Goal: Obtain resource: Obtain resource

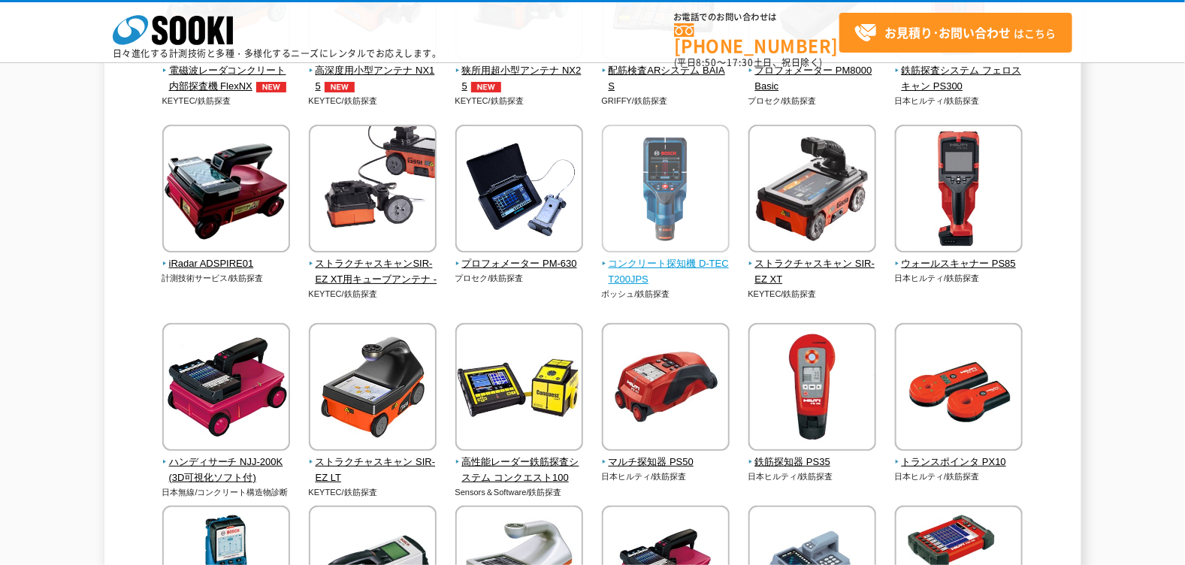
scroll to position [300, 0]
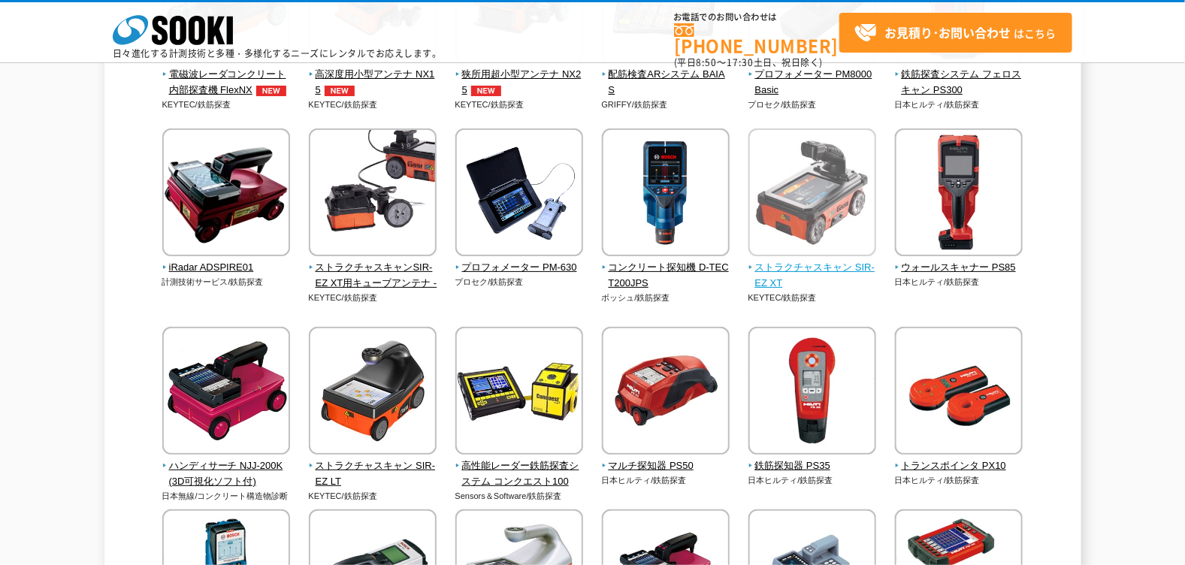
click at [790, 262] on span "ストラクチャスキャン SIR-EZ XT" at bounding box center [813, 276] width 129 height 32
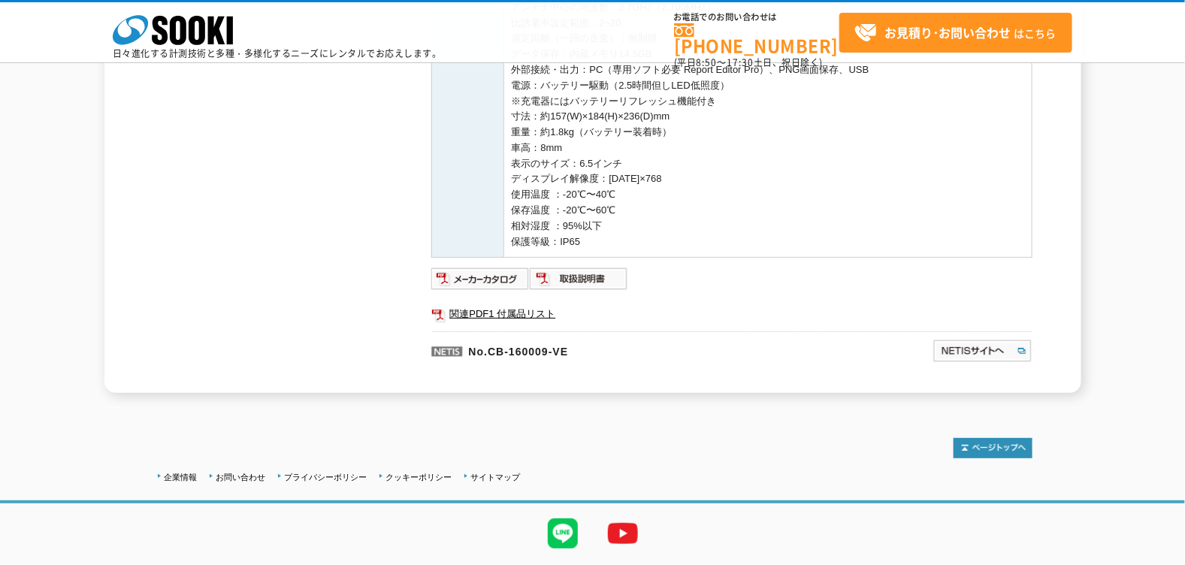
scroll to position [601, 0]
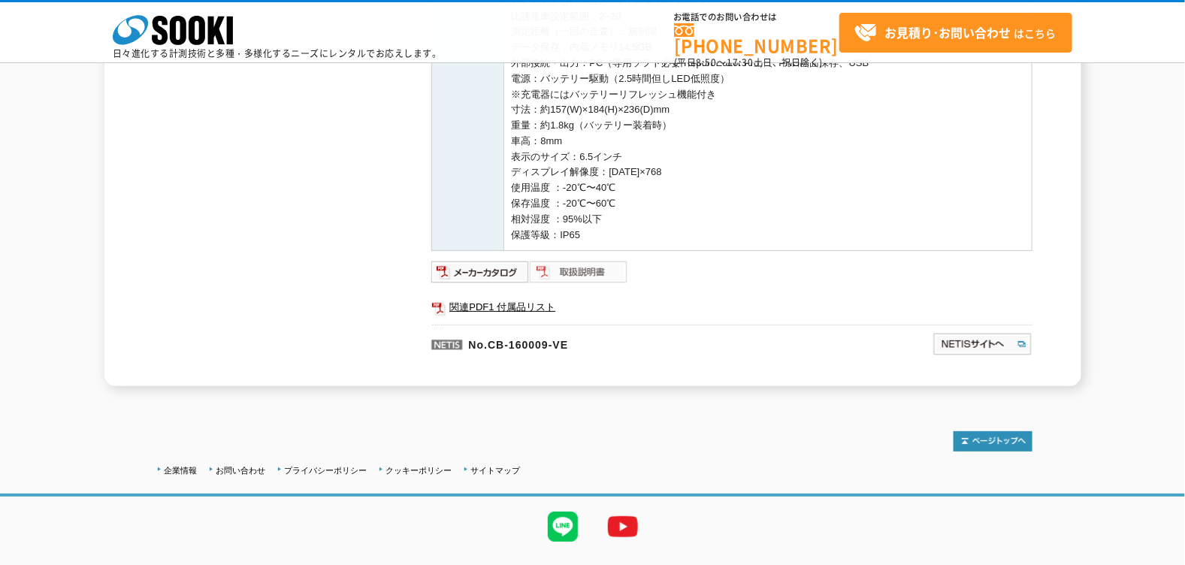
click at [583, 275] on img at bounding box center [579, 272] width 98 height 24
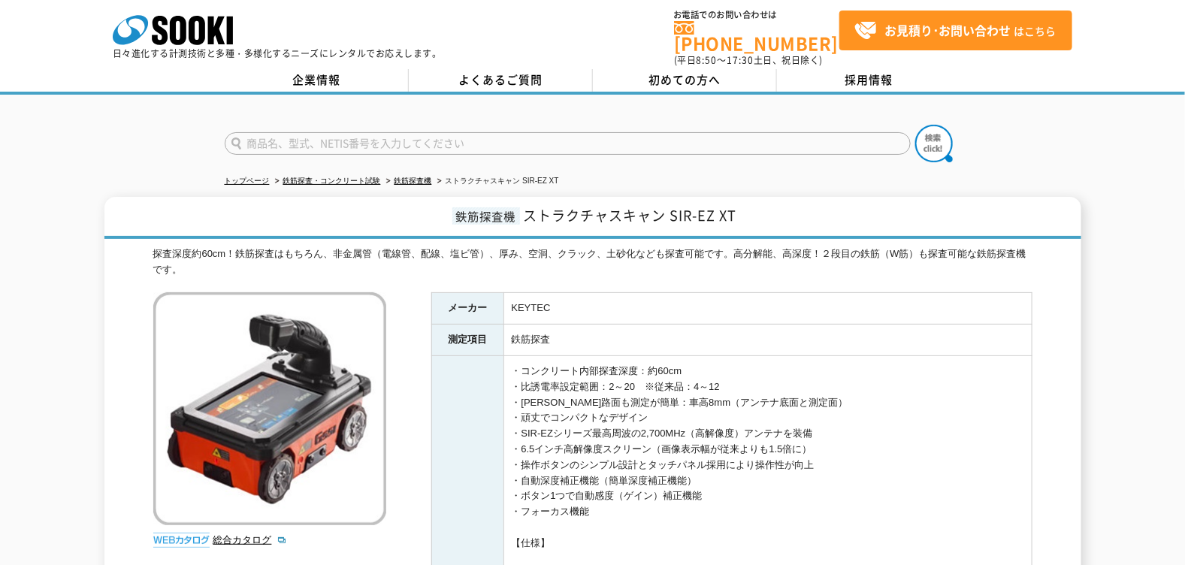
scroll to position [0, 0]
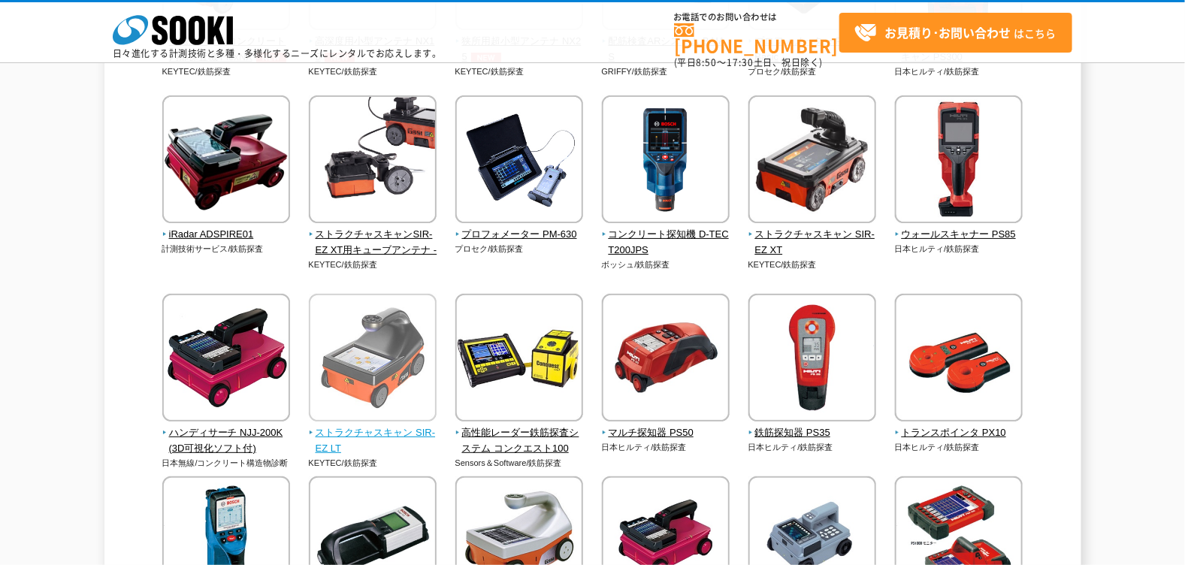
scroll to position [328, 0]
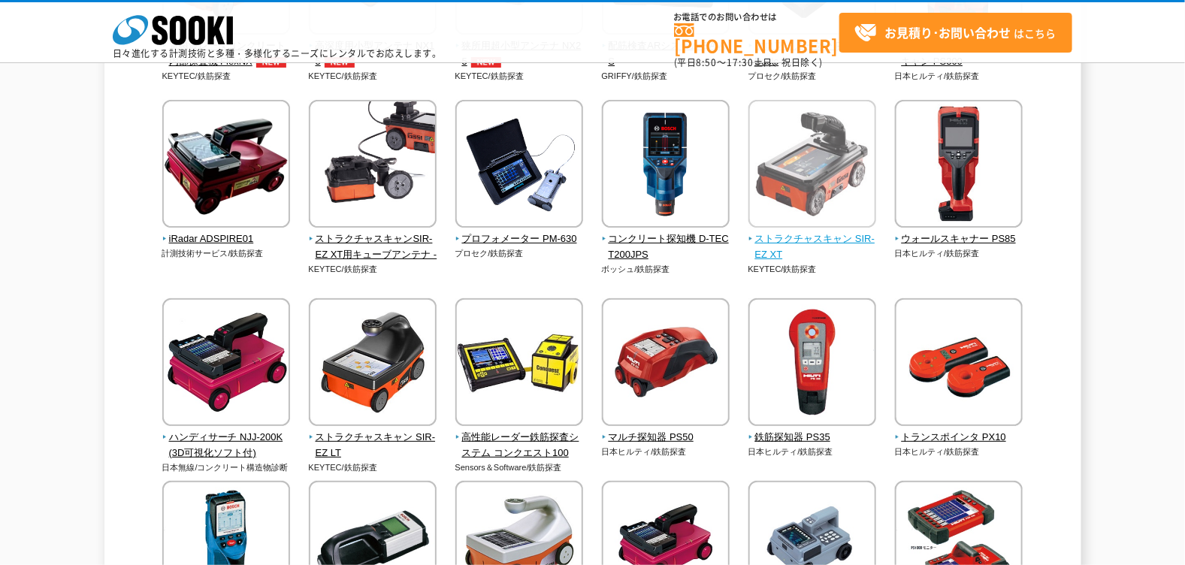
click at [810, 238] on span "ストラクチャスキャン SIR-EZ XT" at bounding box center [813, 248] width 129 height 32
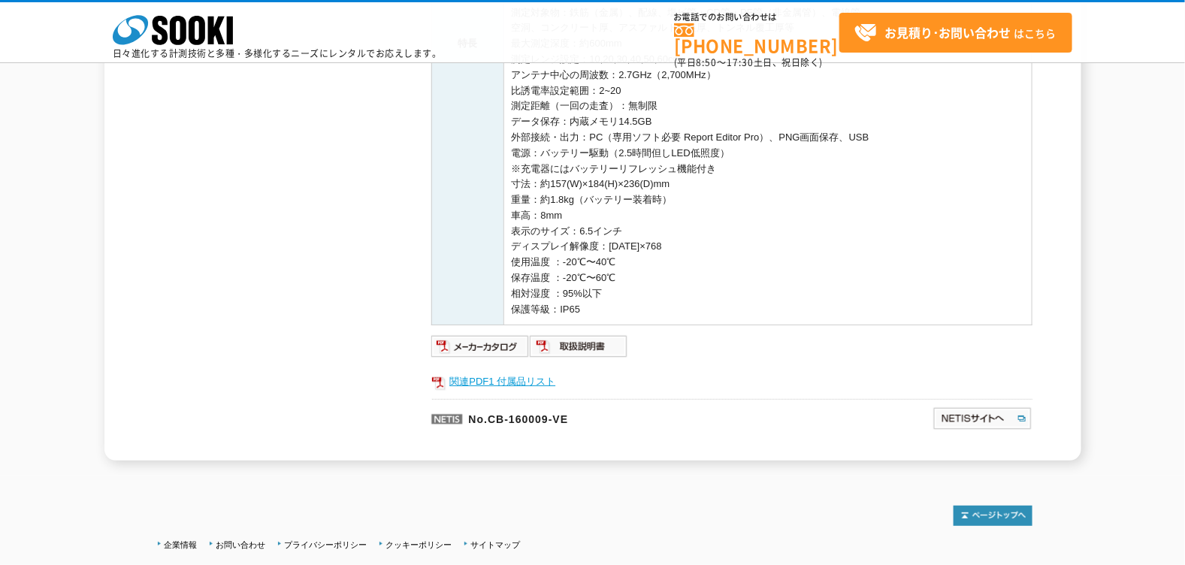
scroll to position [634, 0]
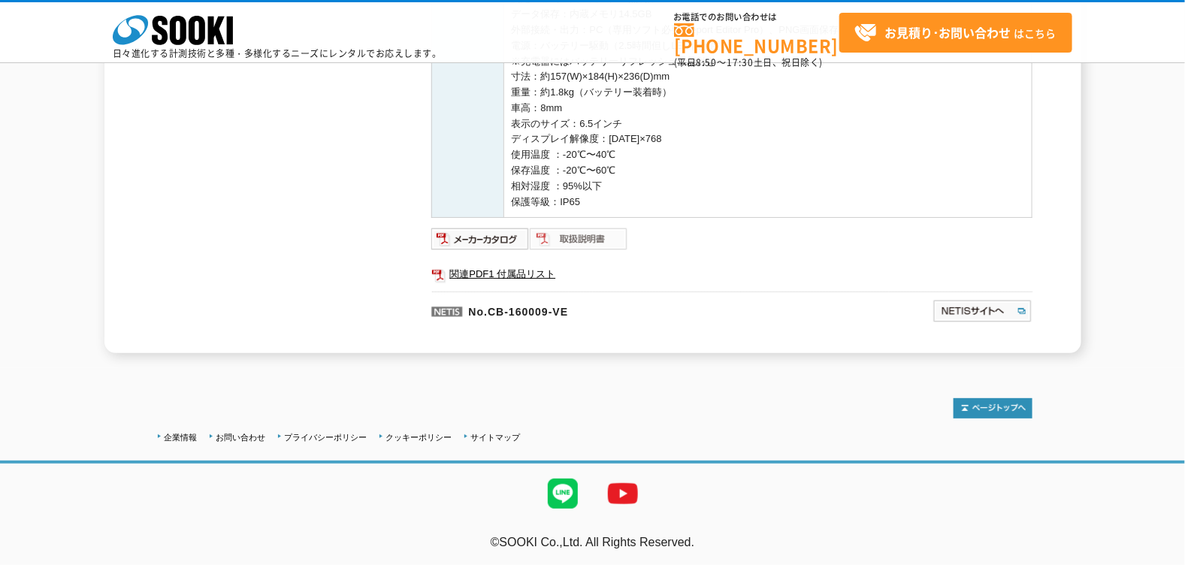
click at [573, 241] on img at bounding box center [579, 239] width 98 height 24
